Goal: Task Accomplishment & Management: Manage account settings

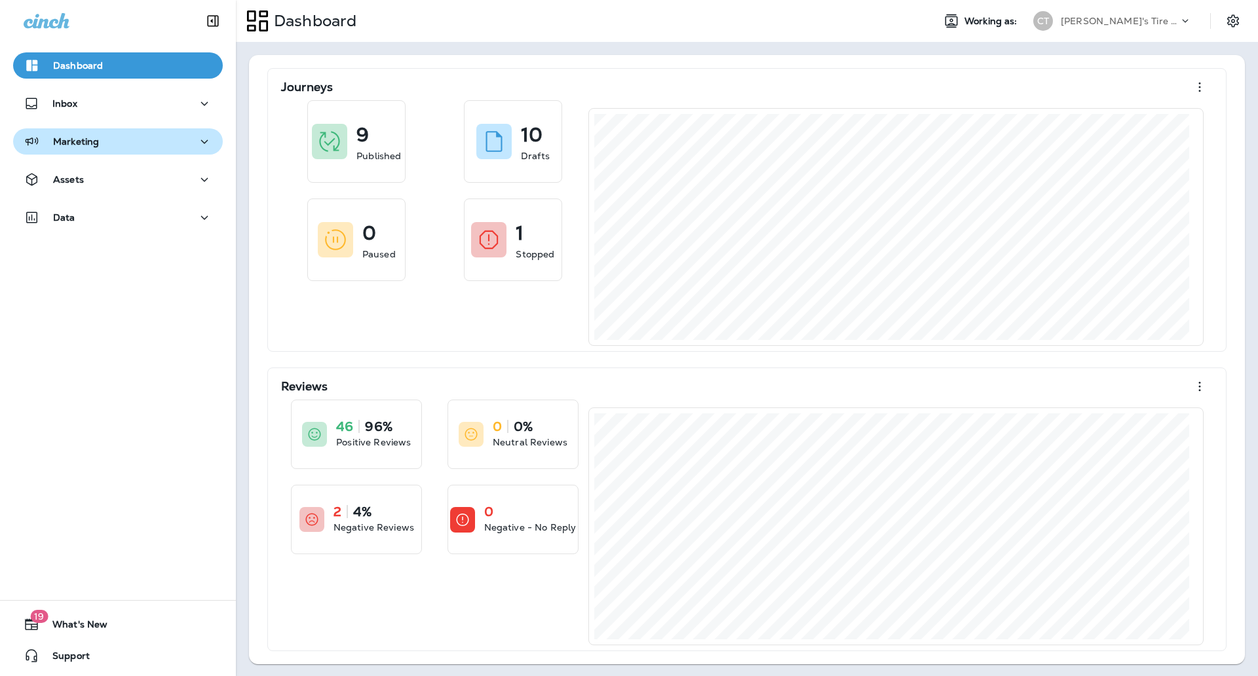
click at [153, 140] on div "Marketing" at bounding box center [118, 142] width 189 height 16
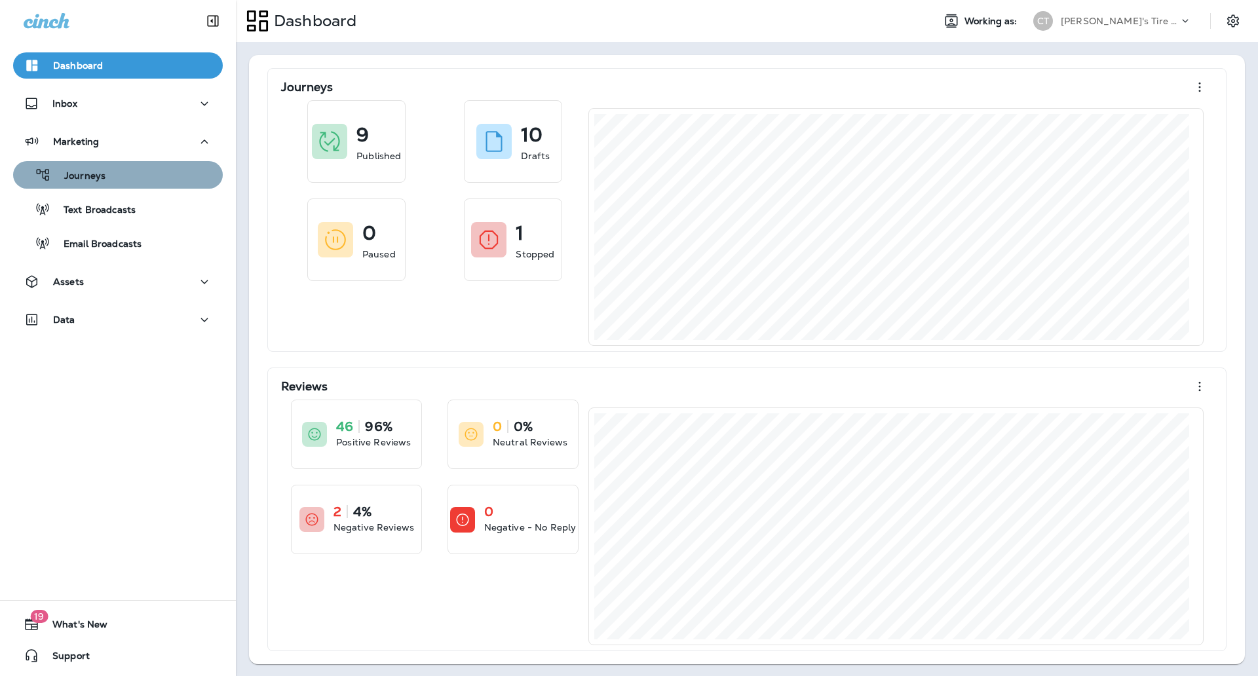
click at [133, 179] on div "Journeys" at bounding box center [117, 175] width 199 height 20
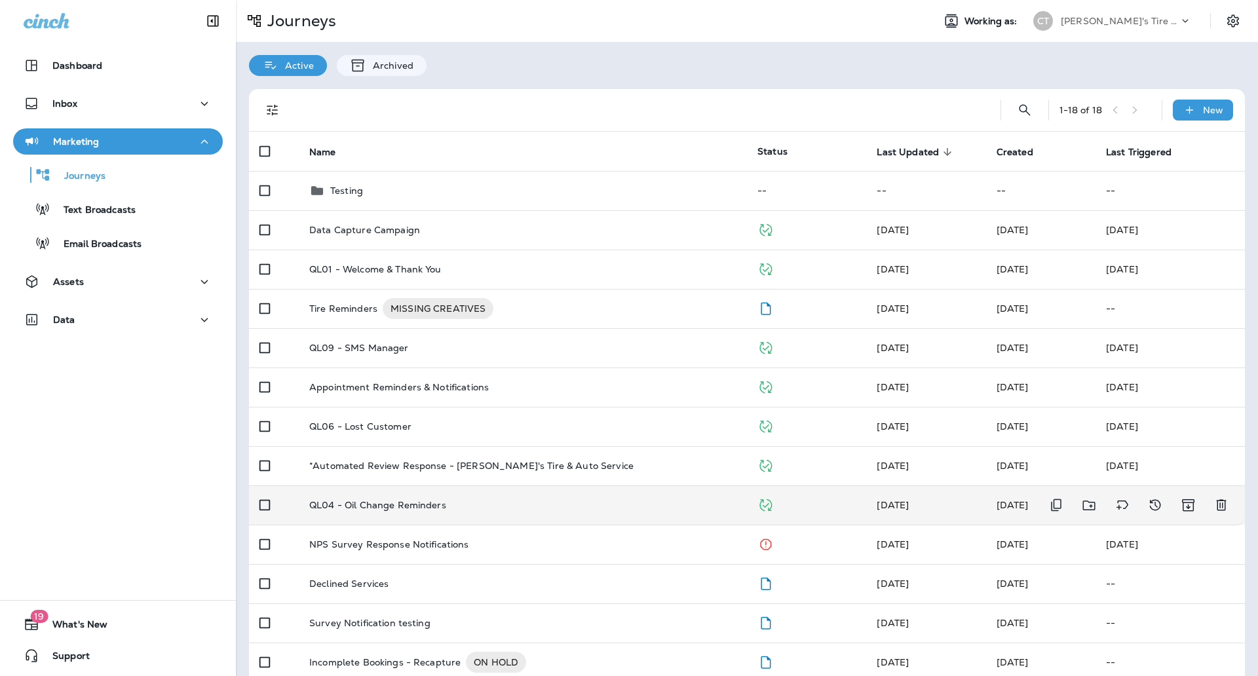
click at [632, 509] on div "QL04 - Oil Change Reminders" at bounding box center [522, 505] width 427 height 10
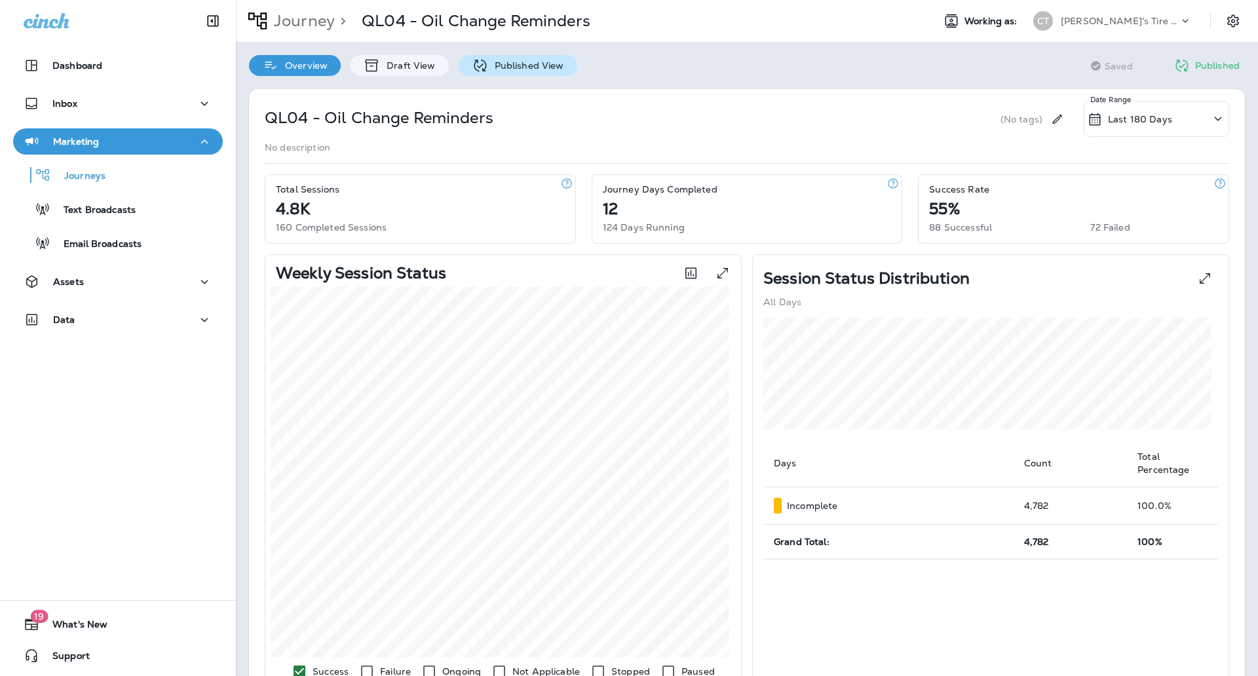
click at [503, 68] on p "Published View" at bounding box center [526, 65] width 76 height 10
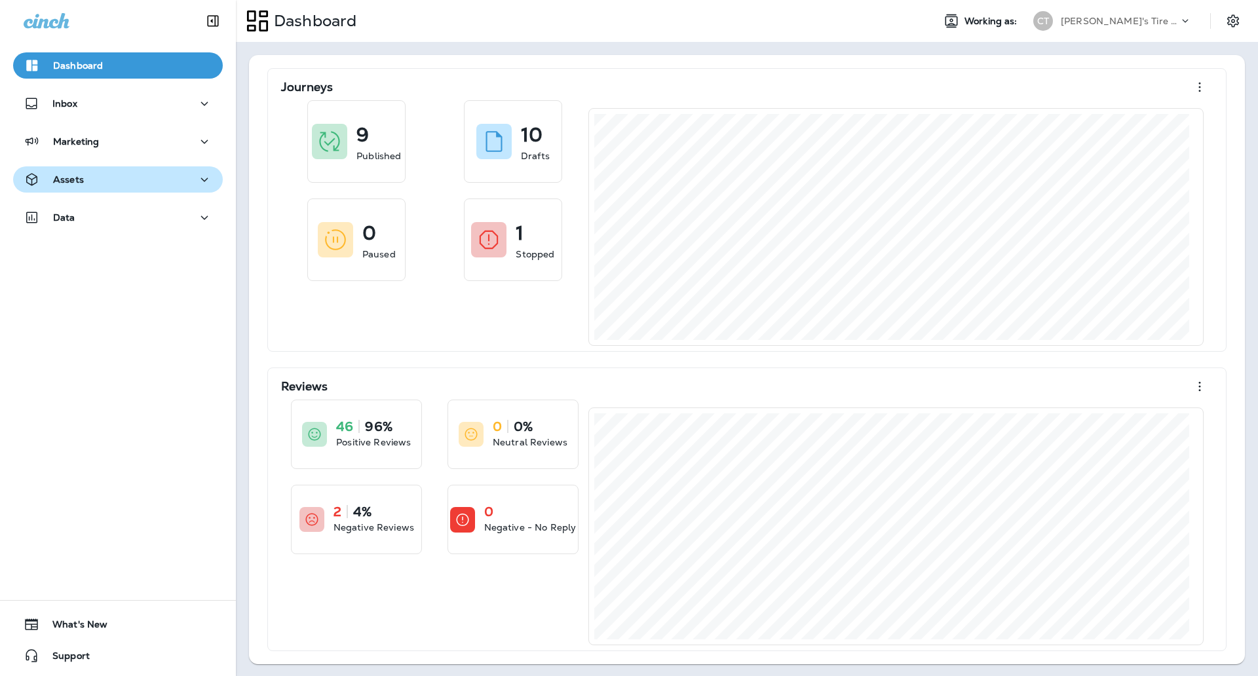
click at [89, 172] on div "Assets" at bounding box center [118, 180] width 189 height 16
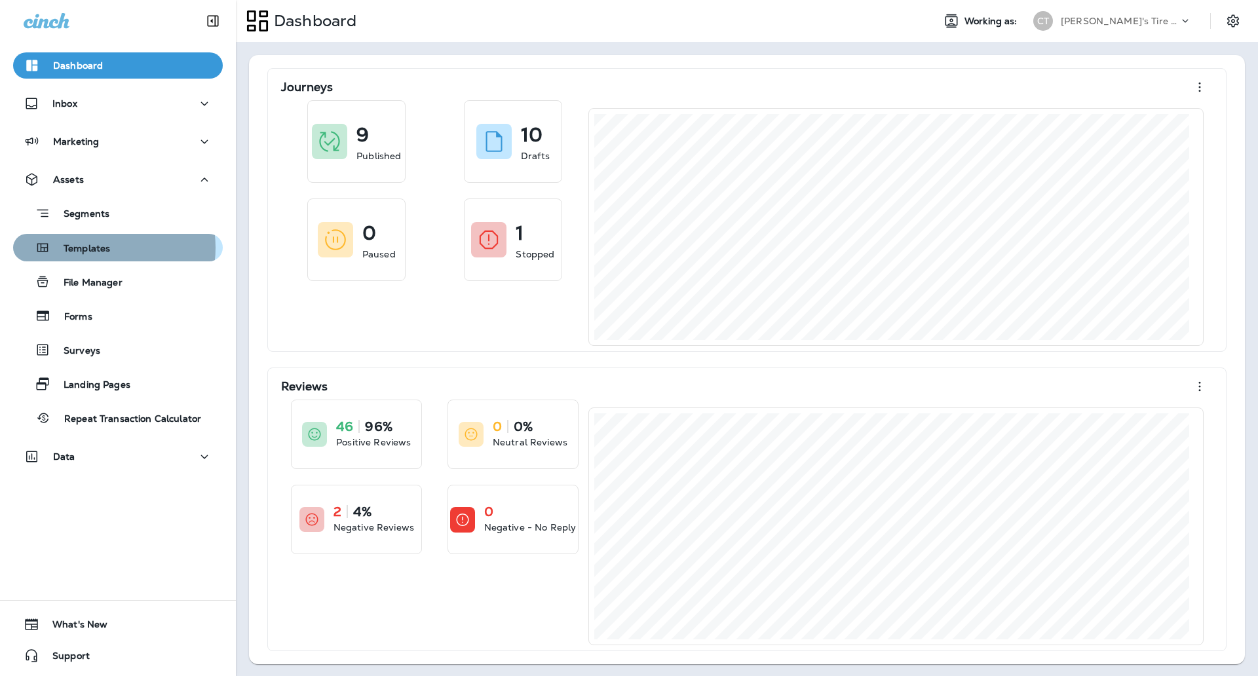
click at [99, 248] on p "Templates" at bounding box center [80, 249] width 60 height 12
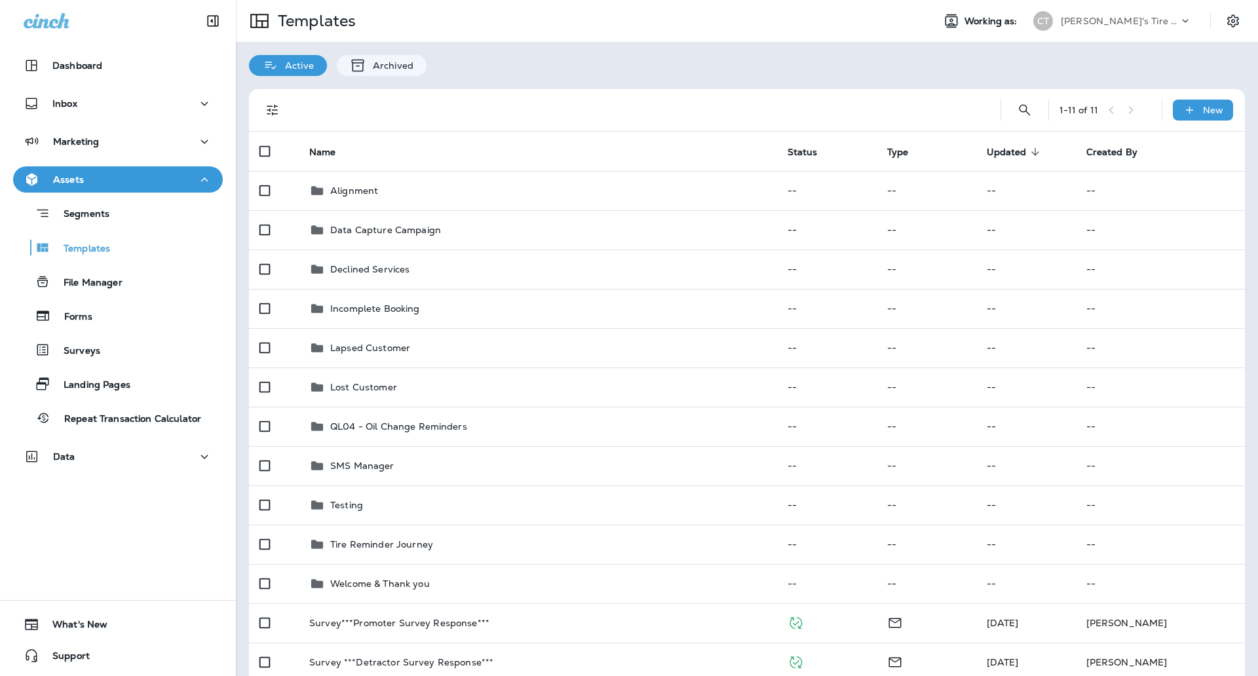
click at [1006, 152] on span "Updated" at bounding box center [1007, 152] width 40 height 11
click at [1013, 151] on span "Updated" at bounding box center [1007, 152] width 40 height 11
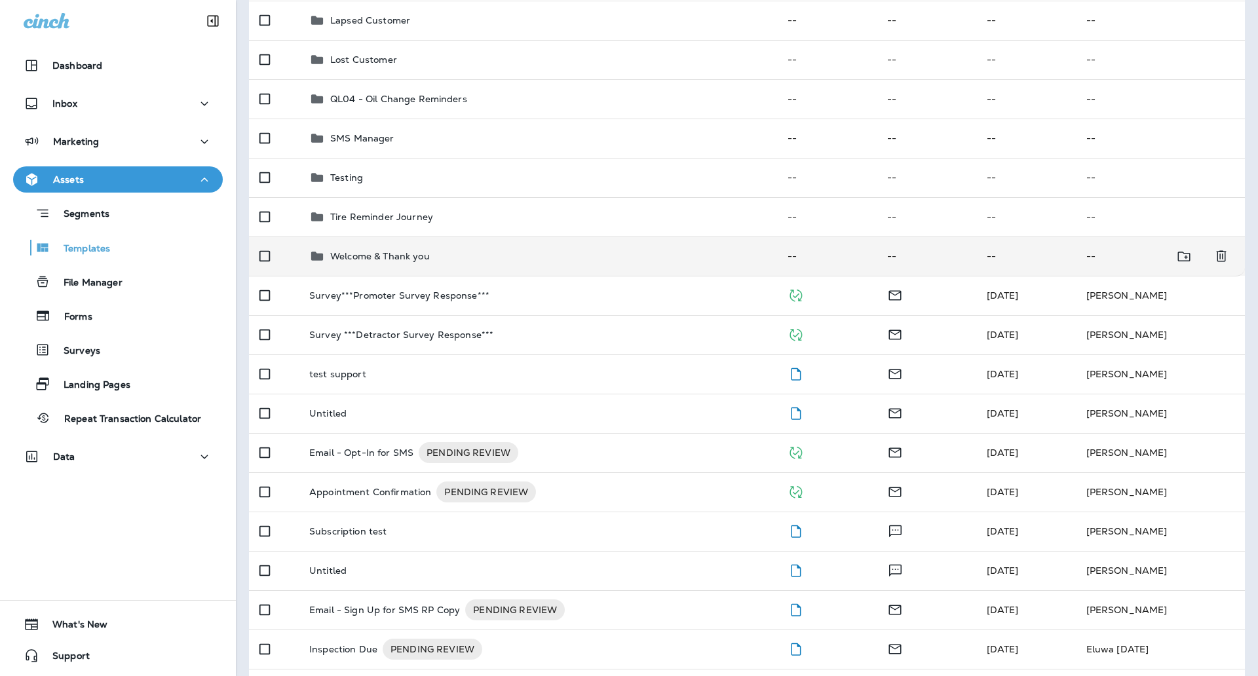
scroll to position [373, 0]
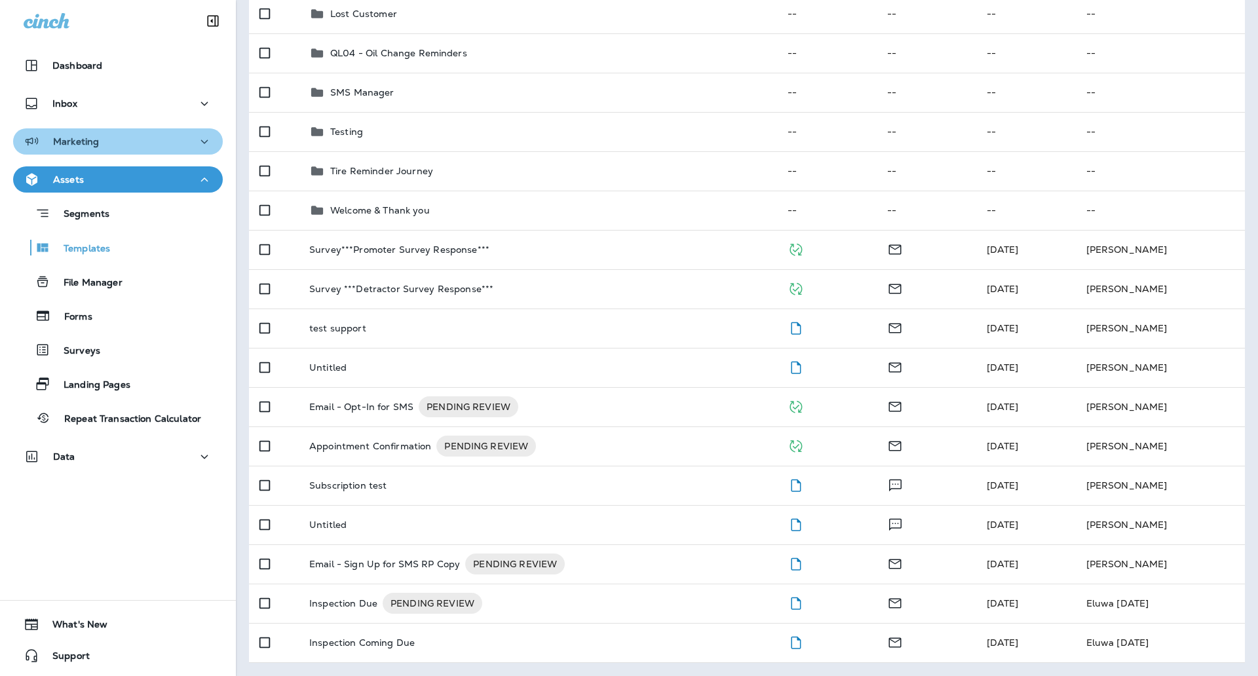
click at [142, 145] on div "Marketing" at bounding box center [118, 142] width 189 height 16
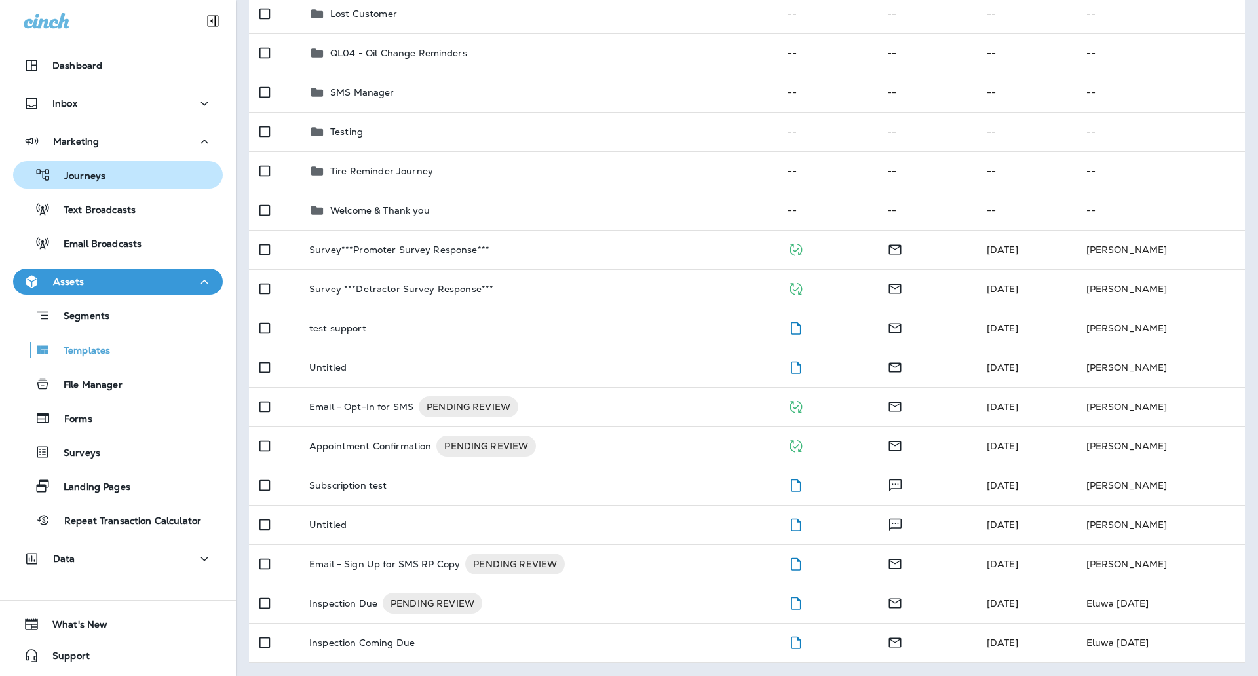
click at [122, 187] on button "Journeys" at bounding box center [118, 175] width 210 height 28
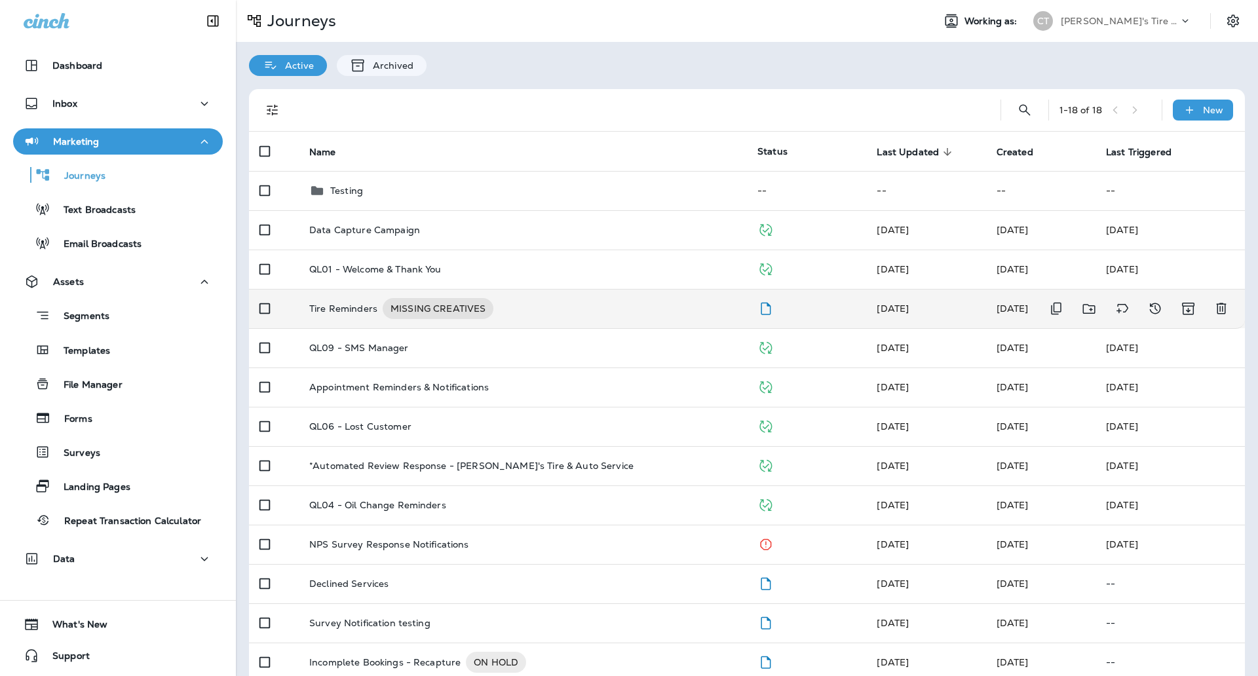
click at [618, 322] on td "Tire Reminders MISSING CREATIVES" at bounding box center [523, 308] width 448 height 39
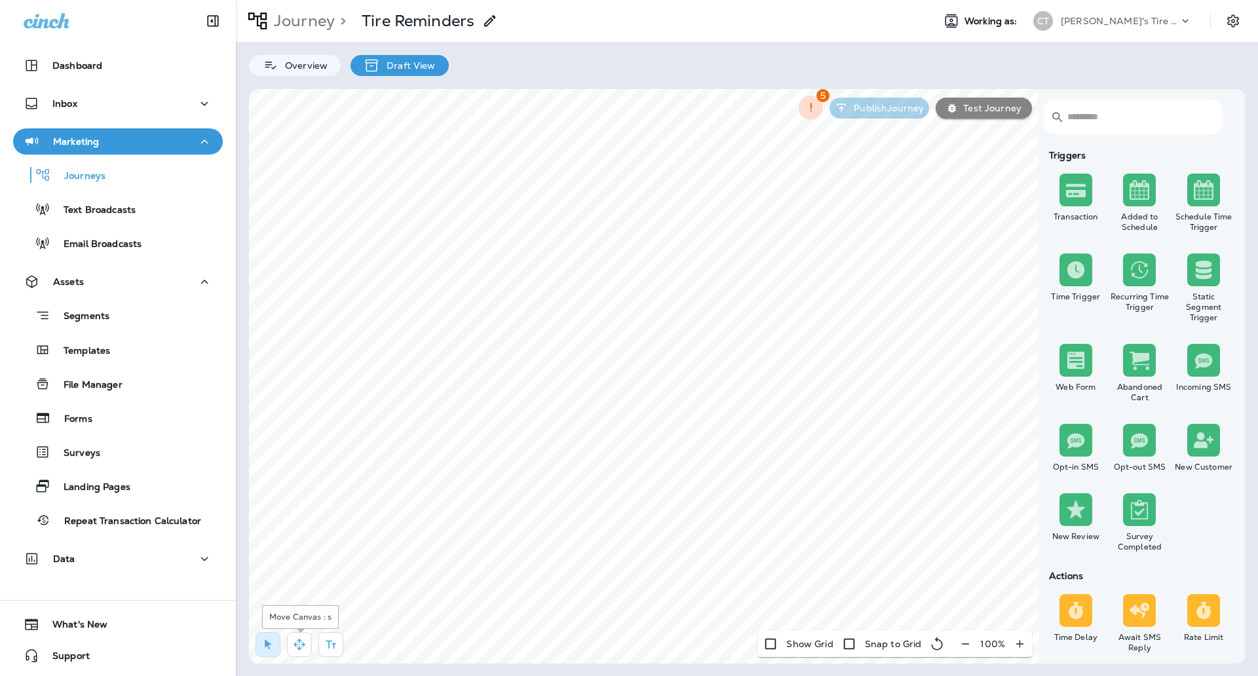
drag, startPoint x: 300, startPoint y: 648, endPoint x: 312, endPoint y: 641, distance: 13.5
click at [303, 647] on icon "button" at bounding box center [299, 644] width 13 height 13
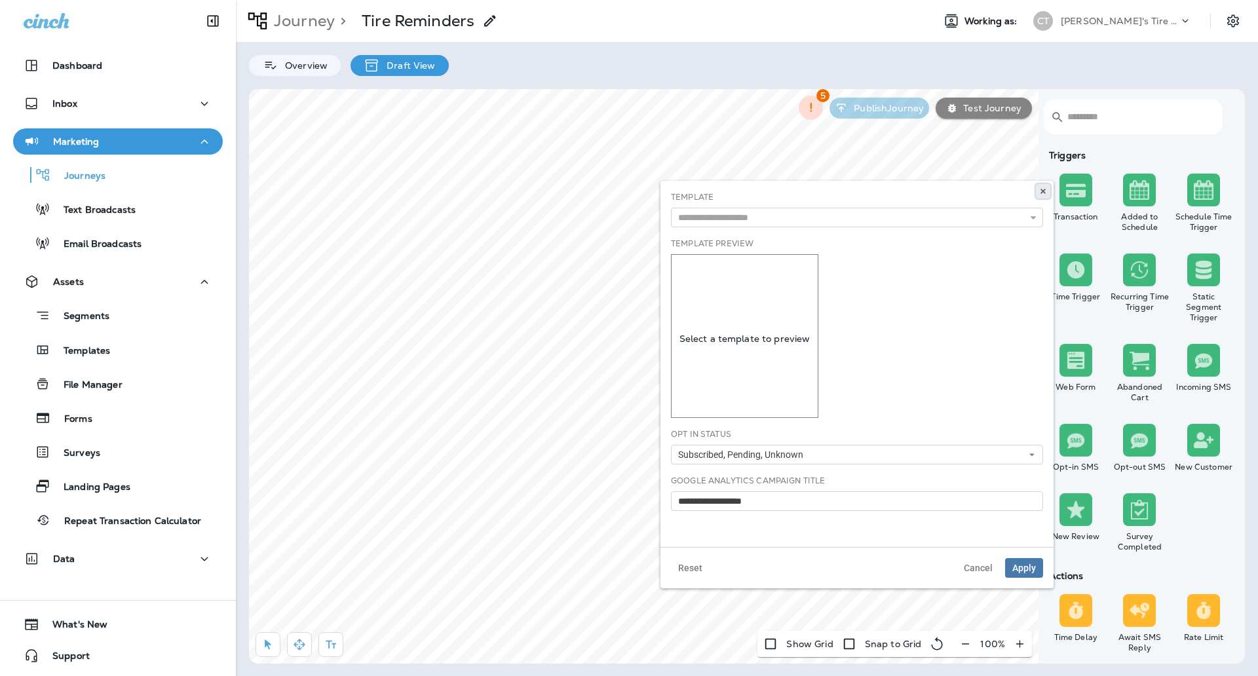
click at [1042, 189] on icon at bounding box center [1043, 191] width 8 height 8
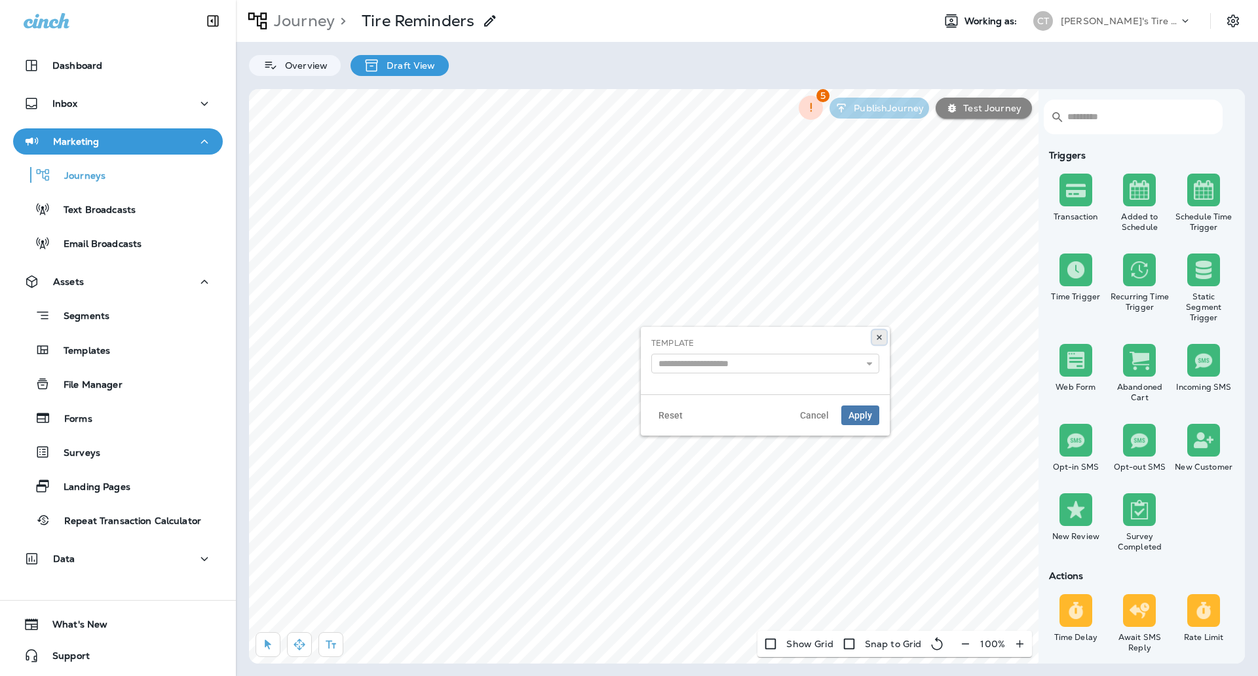
click at [877, 334] on icon at bounding box center [879, 337] width 8 height 8
select select "***"
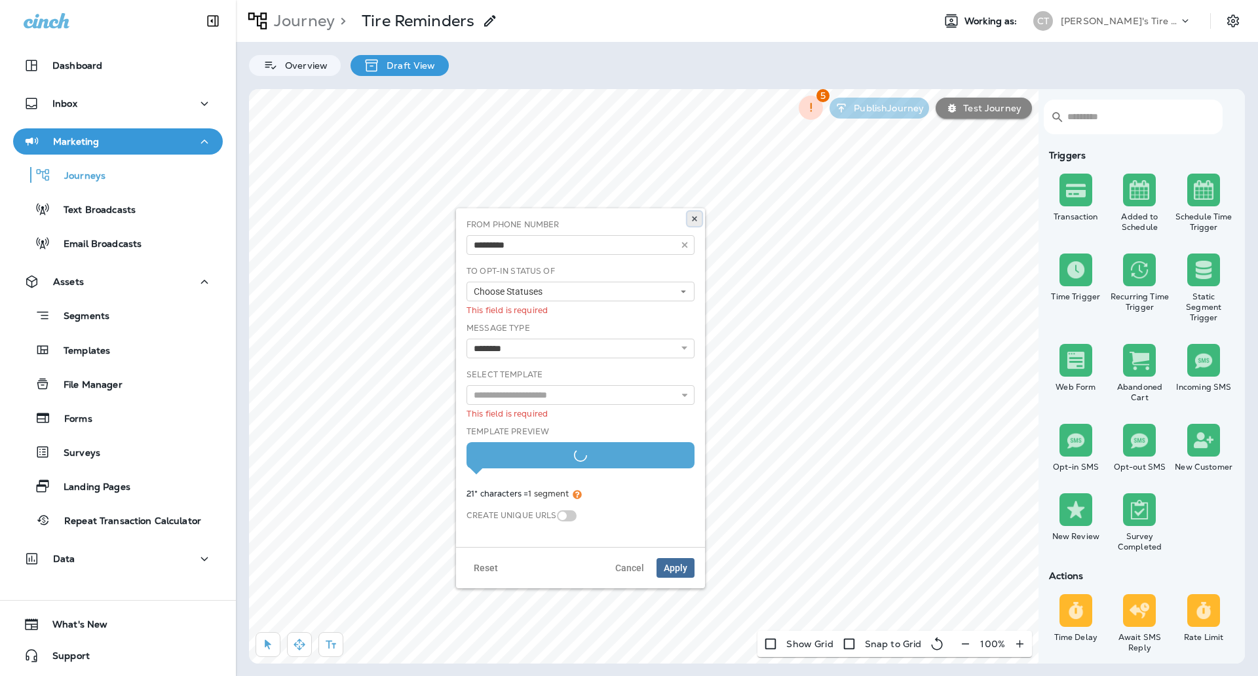
click at [696, 220] on use at bounding box center [694, 218] width 5 height 5
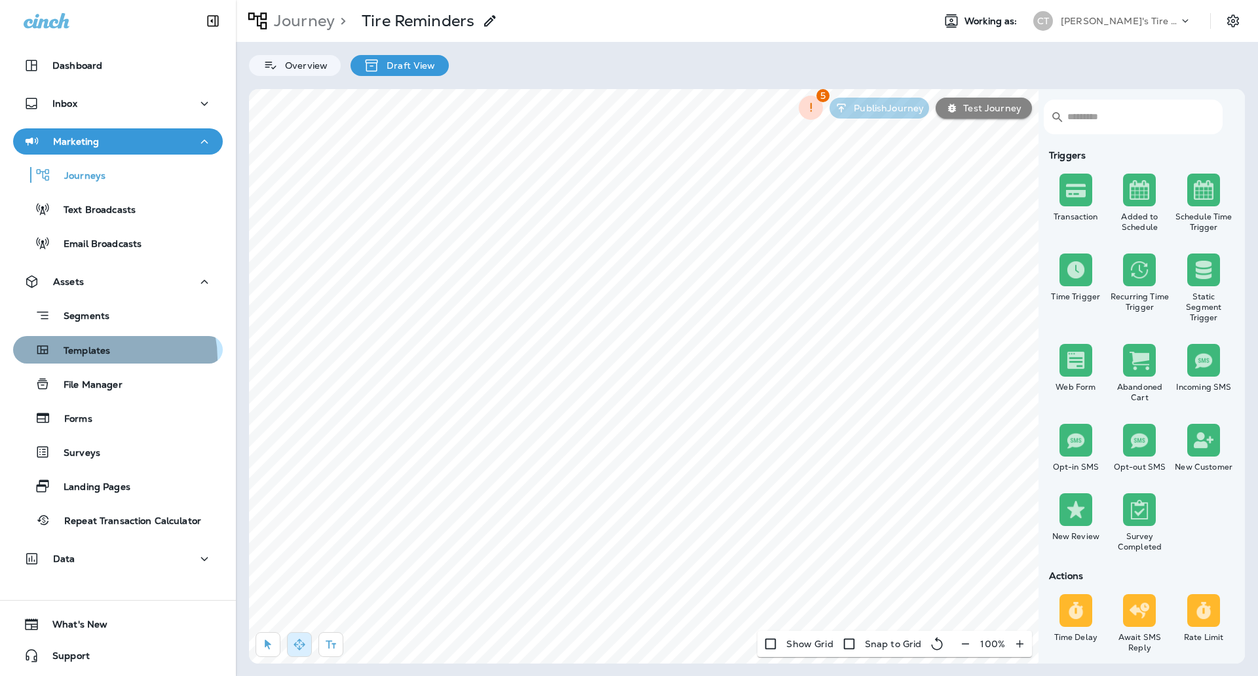
click at [99, 359] on div "Templates" at bounding box center [64, 350] width 92 height 20
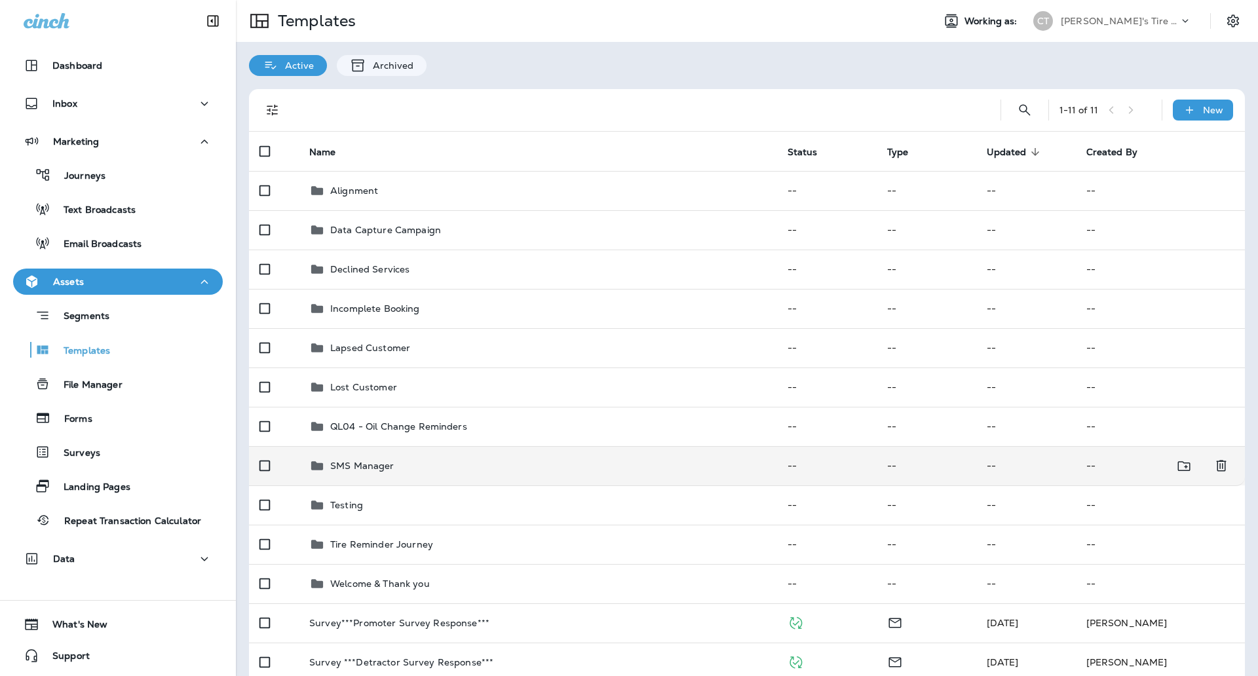
scroll to position [82, 0]
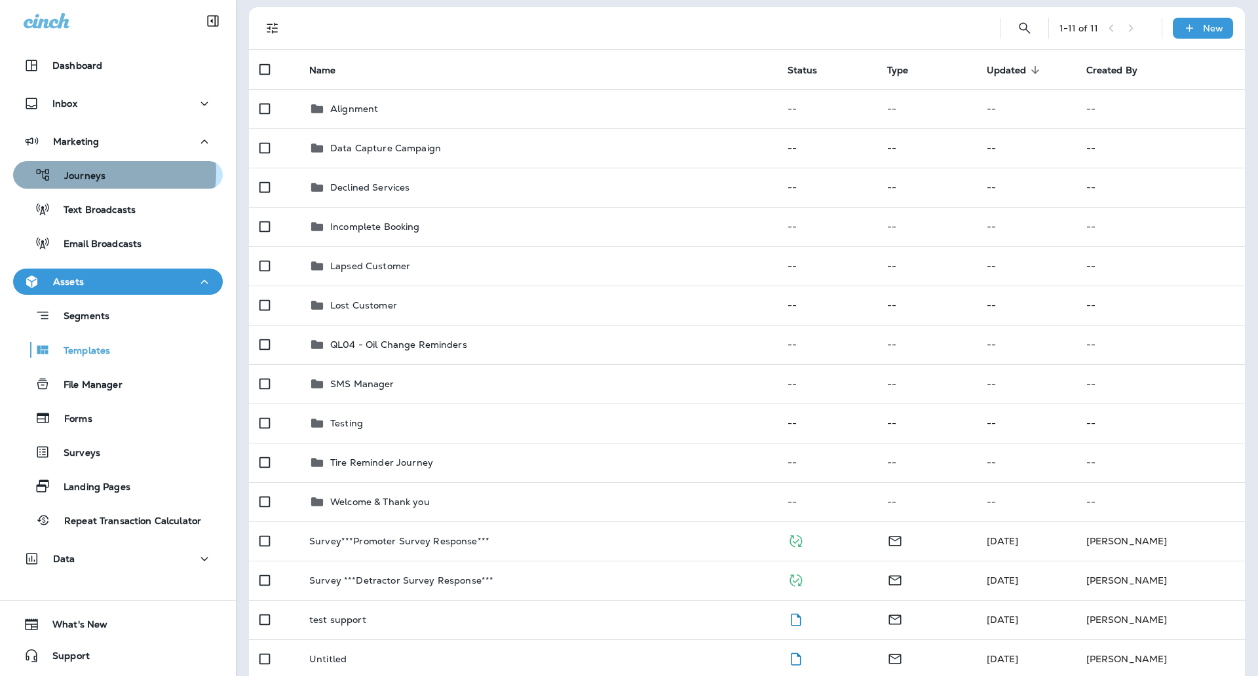
click at [104, 172] on p "Journeys" at bounding box center [78, 176] width 54 height 12
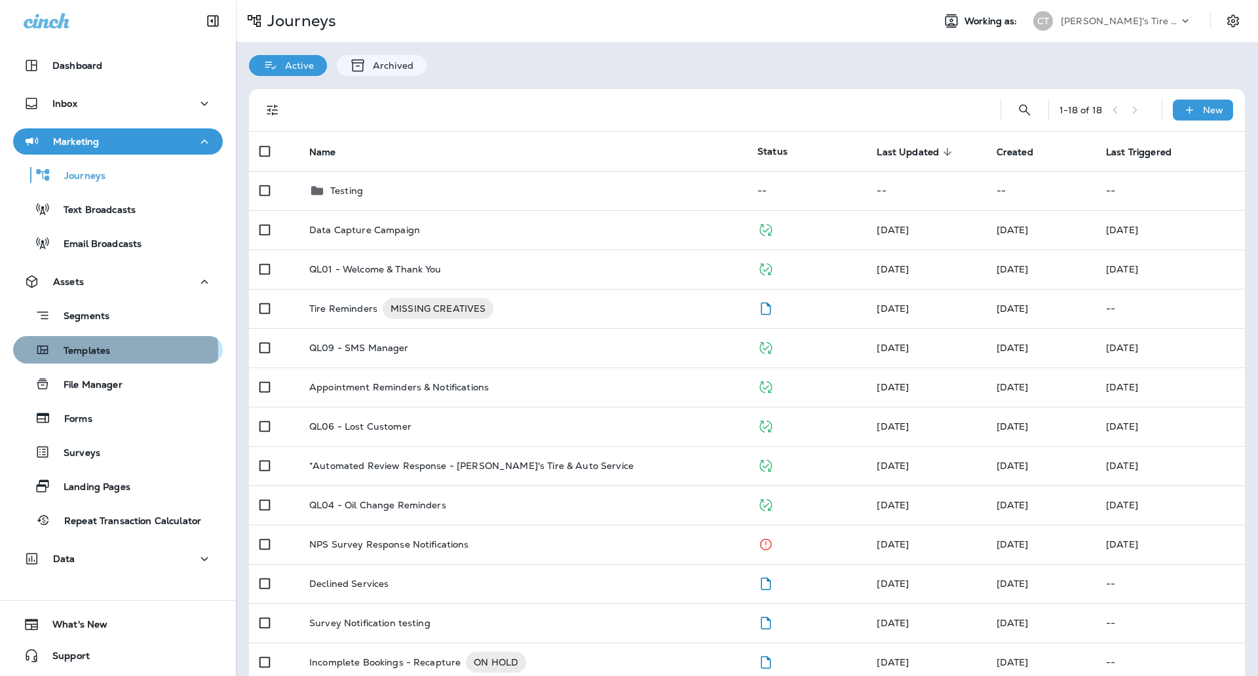
click at [115, 351] on div "Templates" at bounding box center [117, 350] width 199 height 20
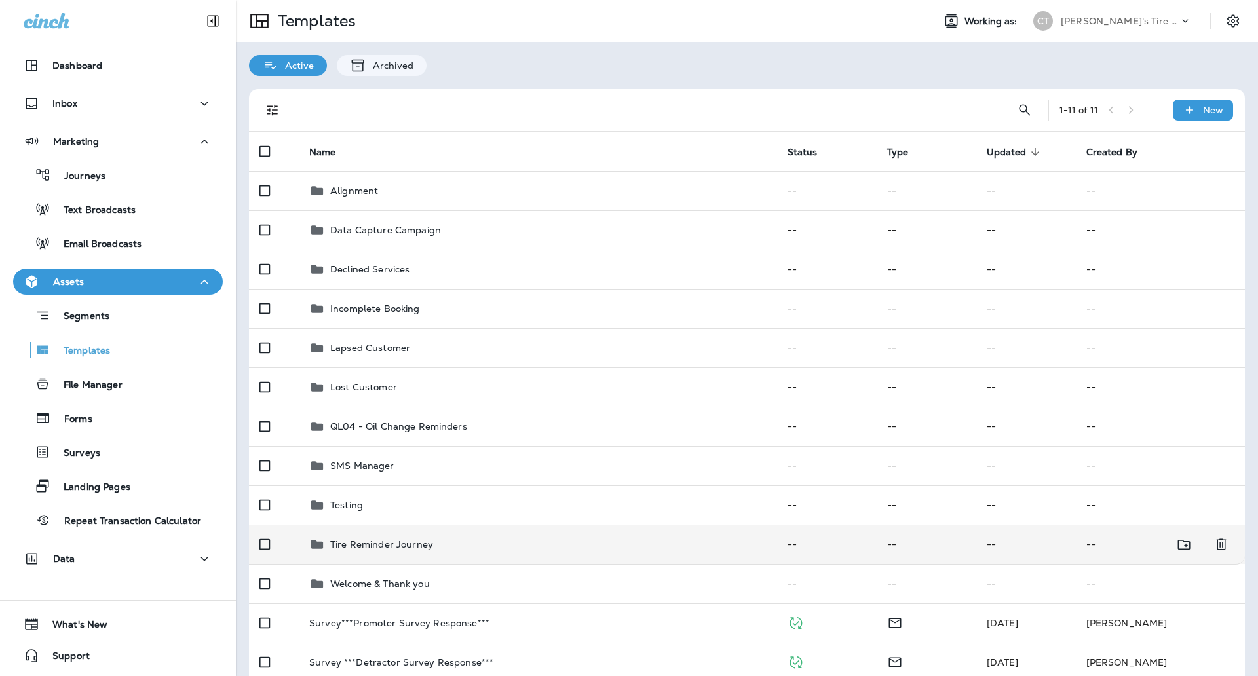
click at [431, 548] on div "Tire Reminder Journey" at bounding box center [537, 545] width 457 height 16
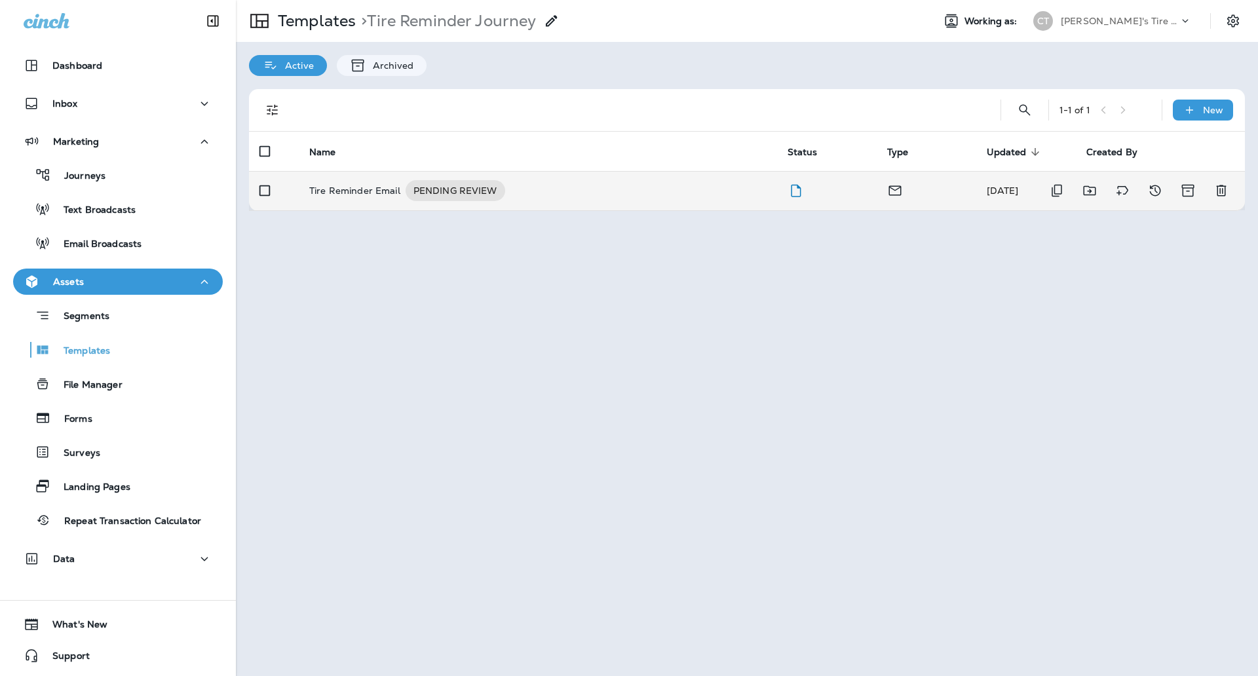
click at [361, 189] on p "Tire Reminder Email" at bounding box center [354, 190] width 91 height 21
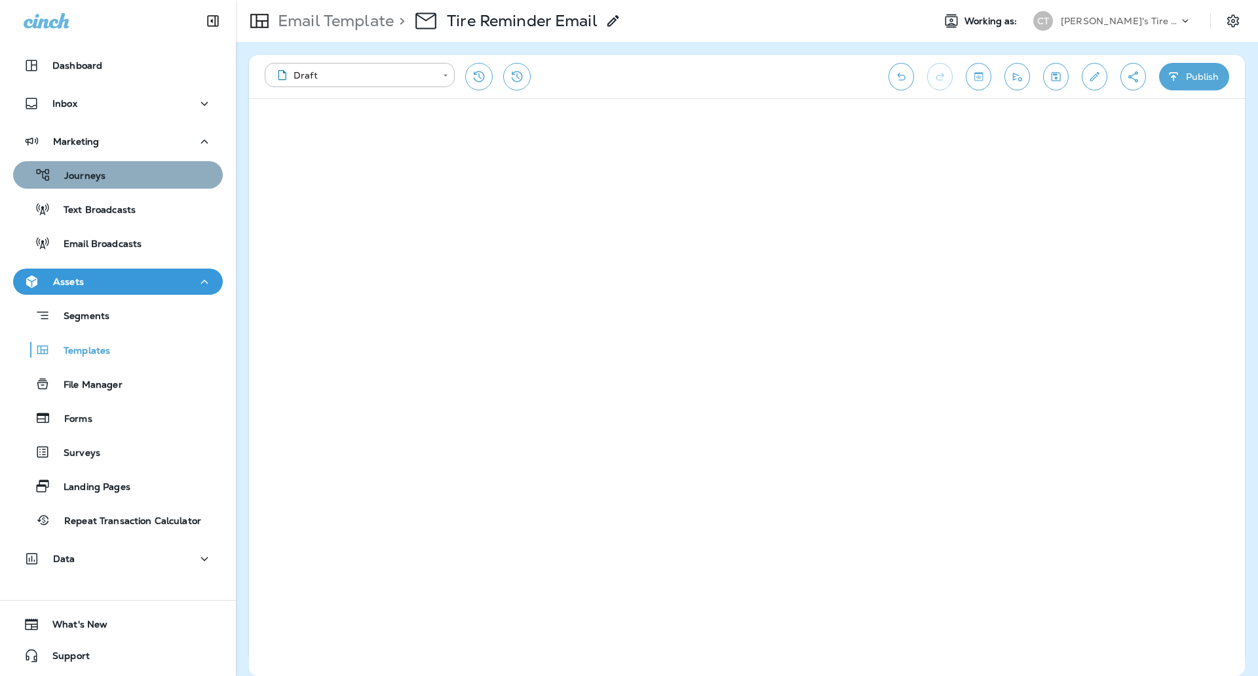
click at [139, 162] on button "Journeys" at bounding box center [118, 175] width 210 height 28
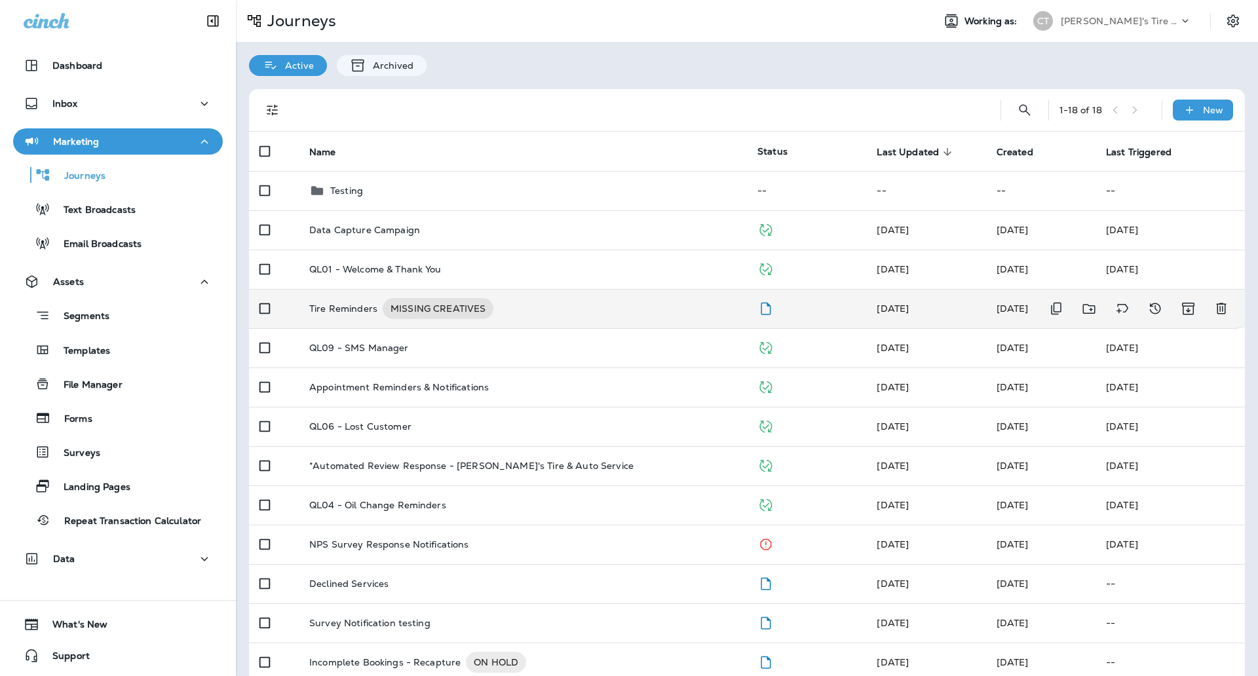
click at [566, 314] on div "Tire Reminders MISSING CREATIVES" at bounding box center [522, 308] width 427 height 21
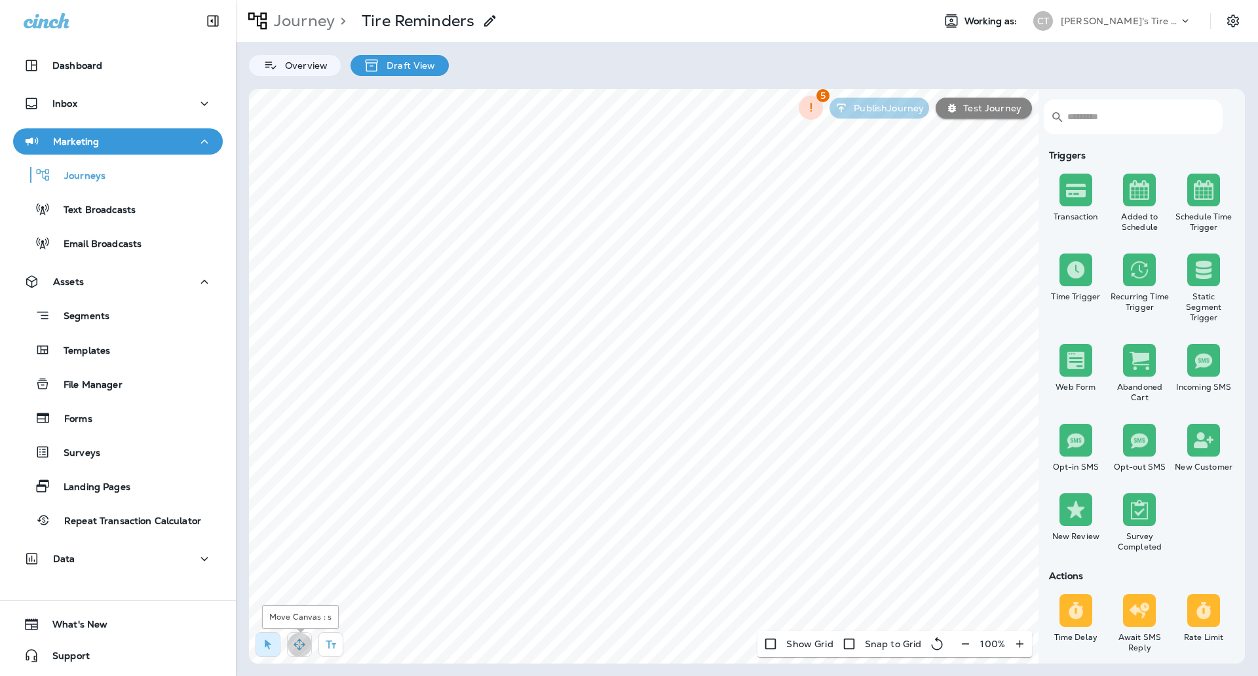
click at [295, 645] on icon "button" at bounding box center [299, 644] width 11 height 11
click at [302, 22] on p "Journey" at bounding box center [302, 21] width 66 height 20
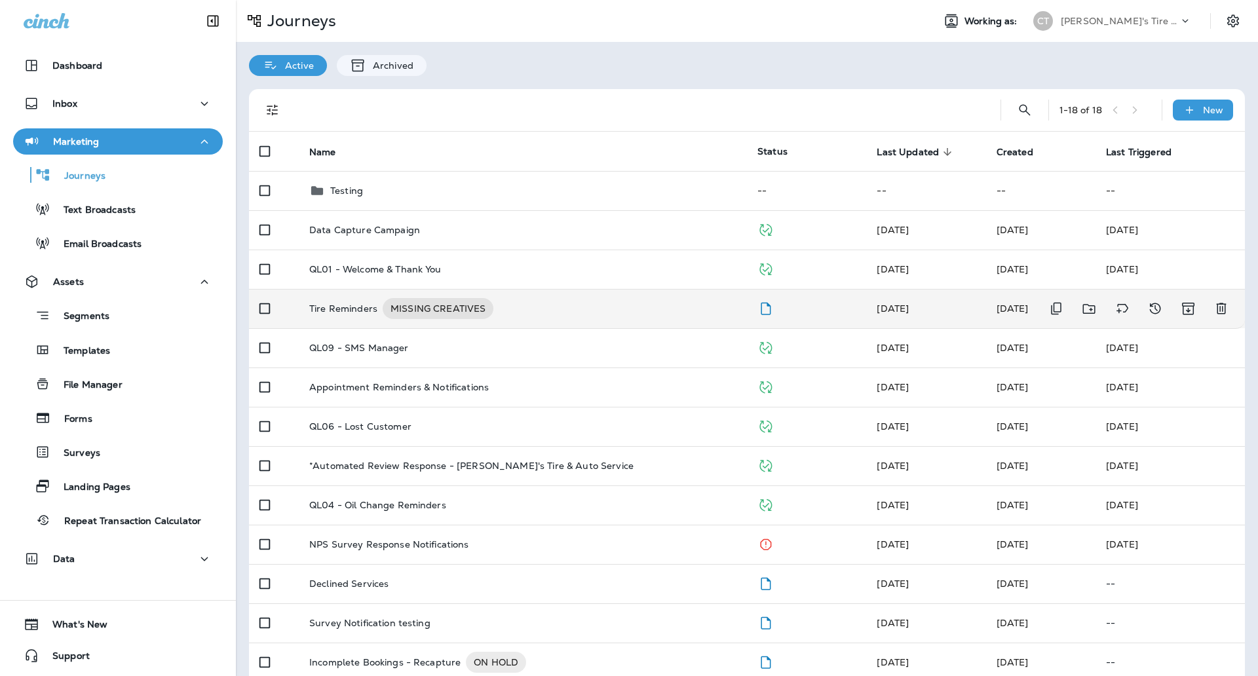
click at [525, 307] on div "Tire Reminders MISSING CREATIVES" at bounding box center [522, 308] width 427 height 21
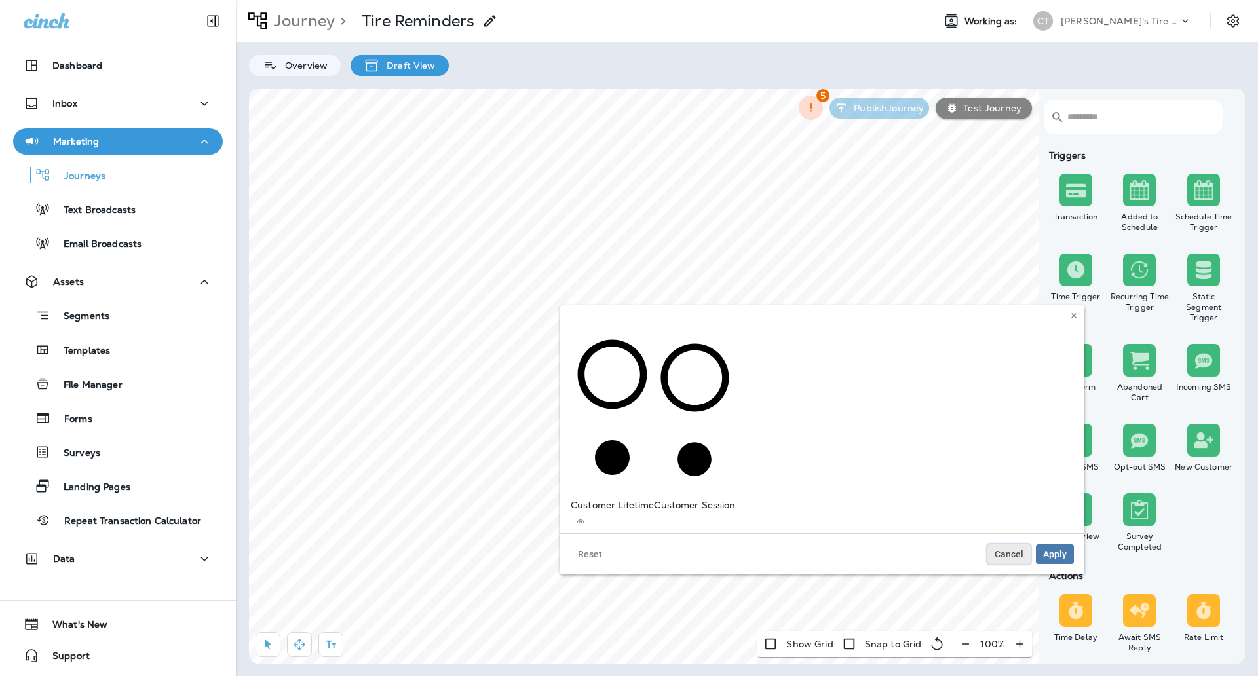
click at [1002, 550] on span "Cancel" at bounding box center [1009, 554] width 29 height 9
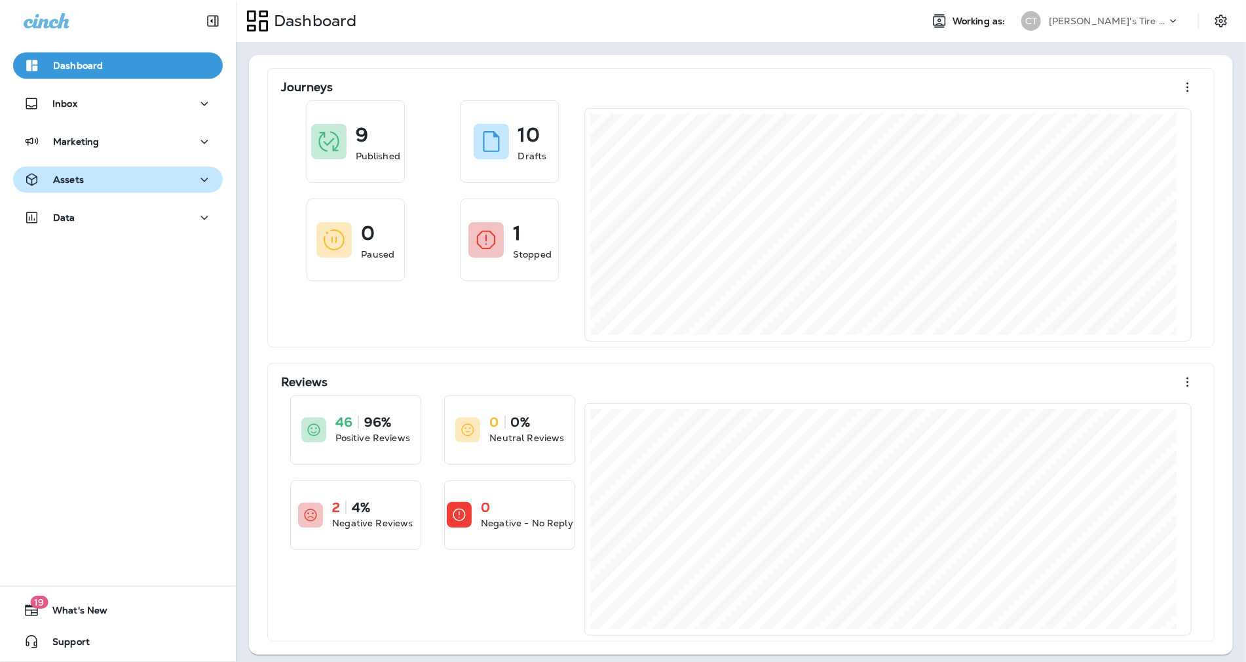
click at [77, 182] on p "Assets" at bounding box center [68, 179] width 31 height 10
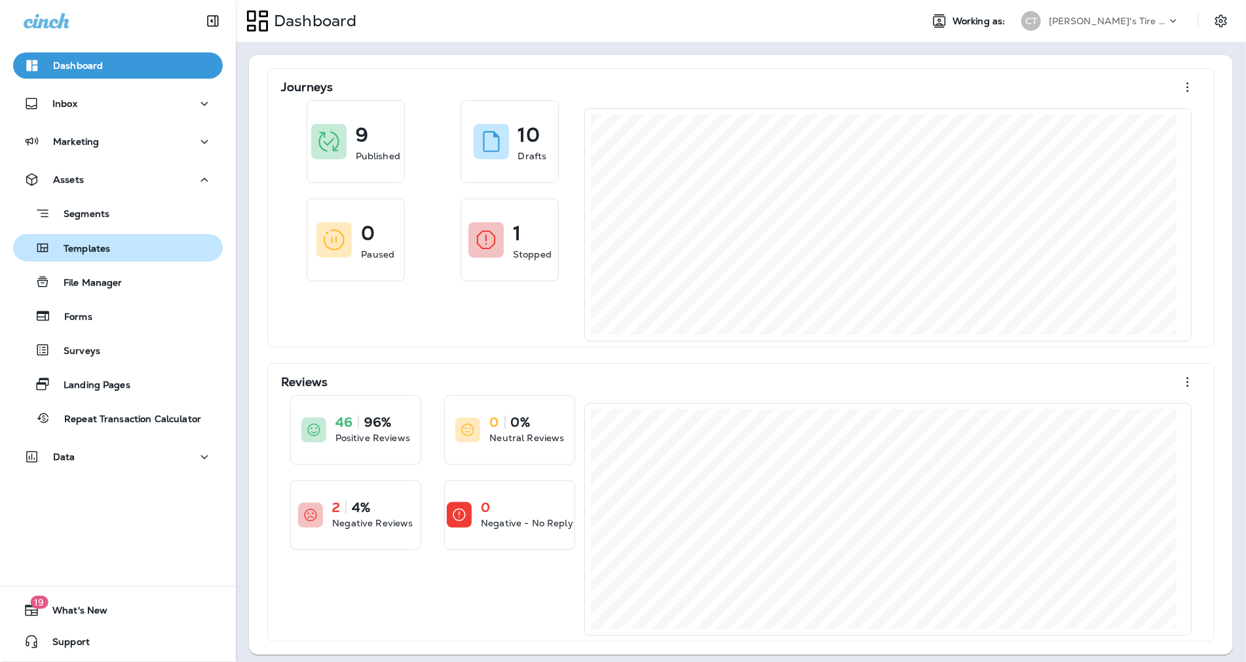
click at [105, 254] on p "Templates" at bounding box center [80, 249] width 60 height 12
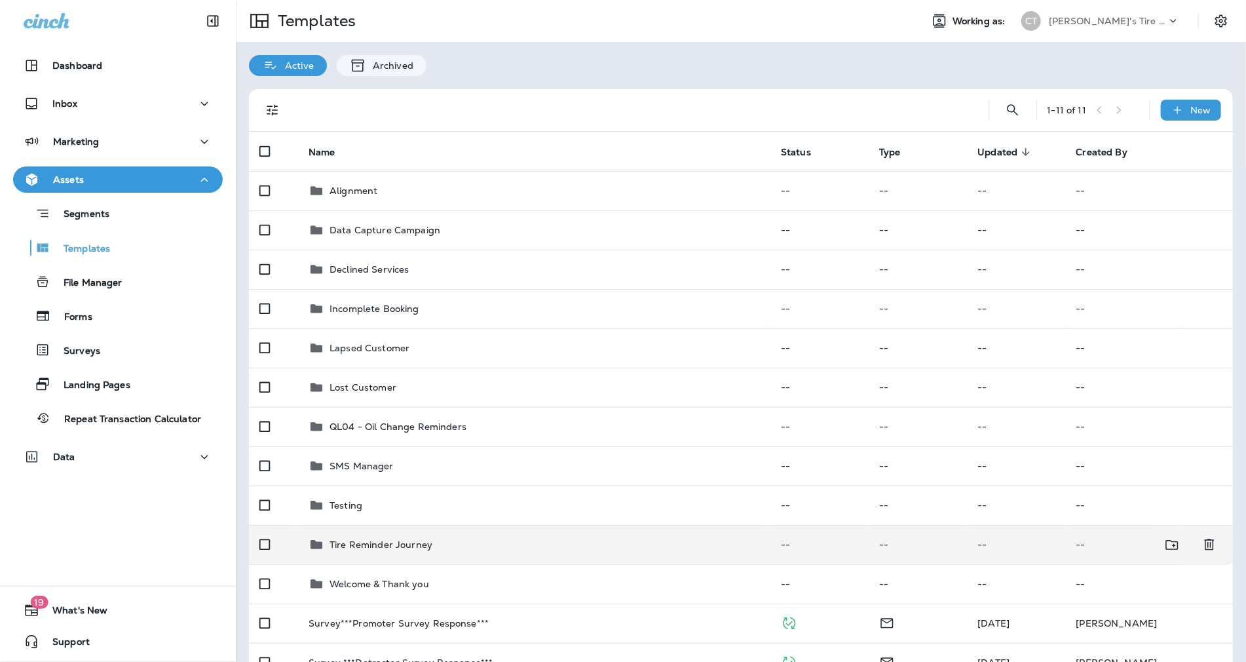
click at [339, 544] on p "Tire Reminder Journey" at bounding box center [381, 544] width 103 height 10
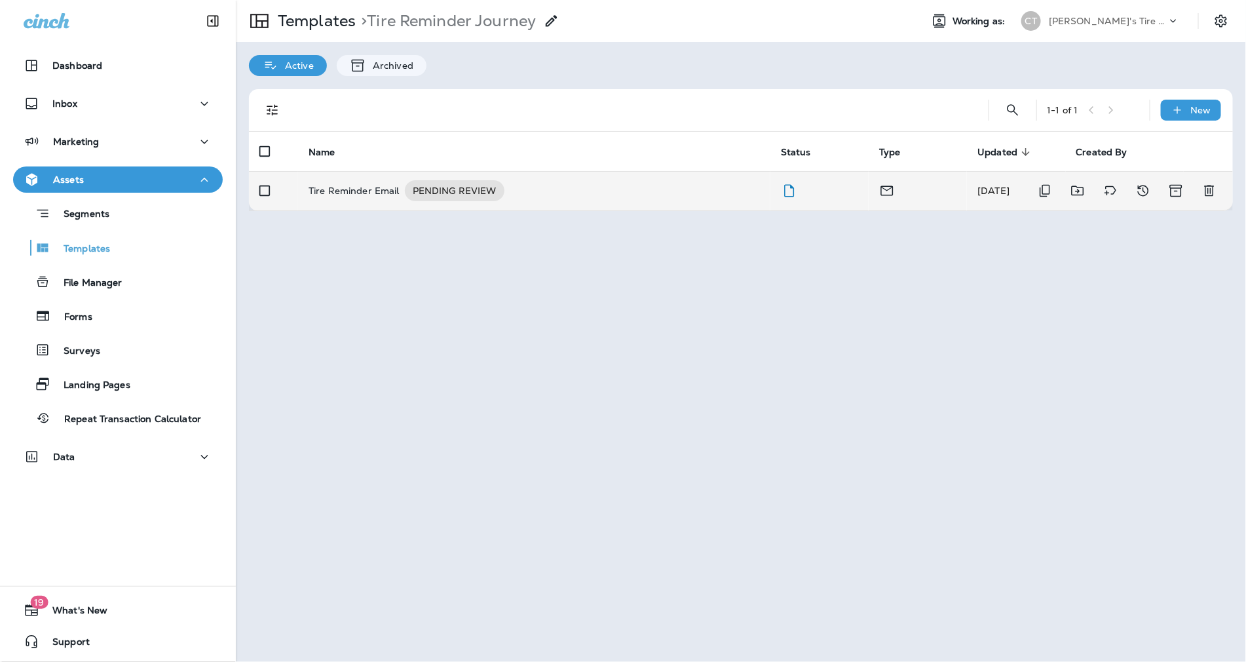
click at [339, 195] on p "Tire Reminder Email" at bounding box center [354, 190] width 91 height 21
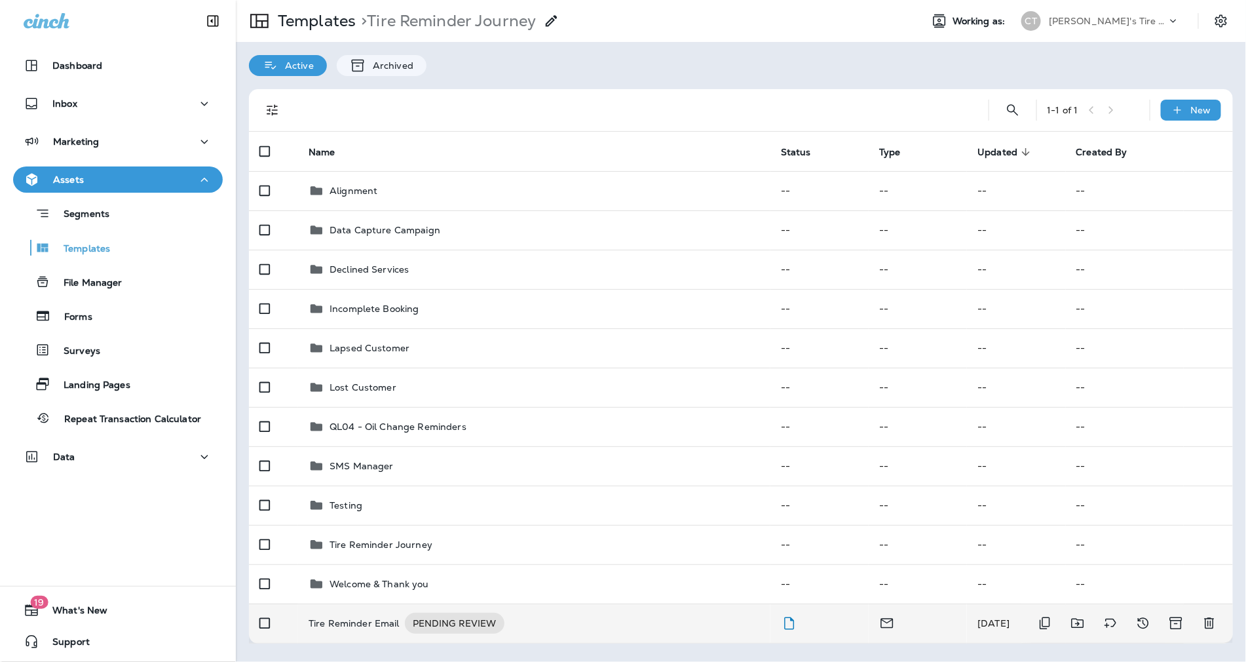
click at [352, 630] on p "Tire Reminder Email" at bounding box center [354, 623] width 91 height 21
